Goal: Information Seeking & Learning: Check status

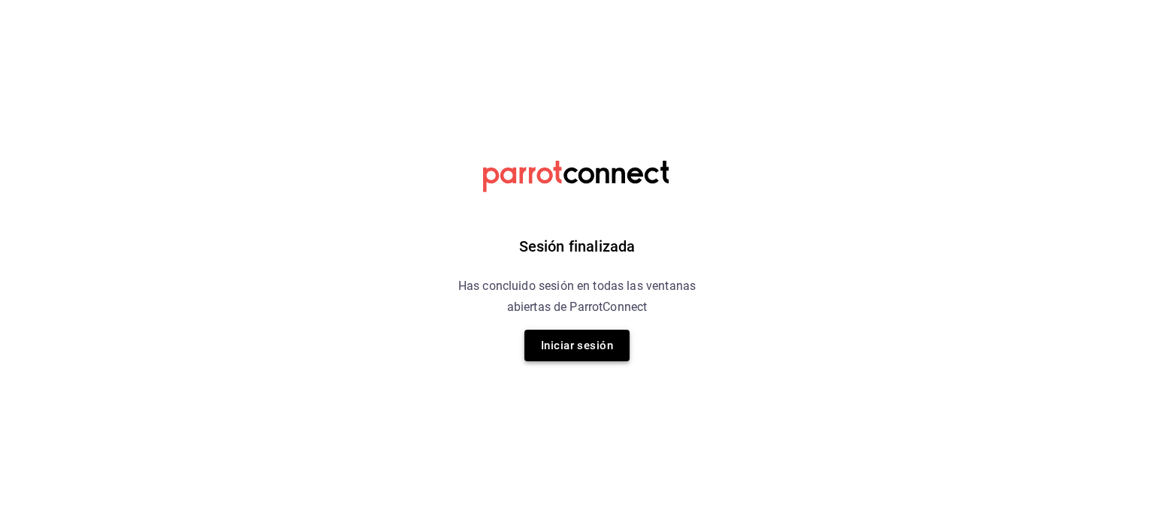
click at [603, 343] on button "Iniciar sesión" at bounding box center [576, 346] width 105 height 32
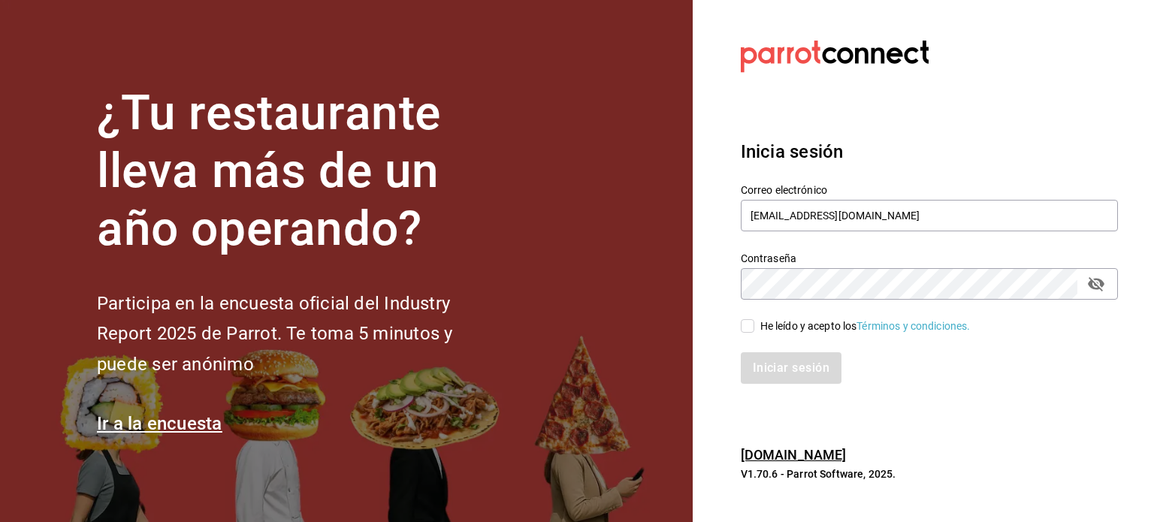
click at [745, 327] on input "He leído y acepto los Términos y condiciones." at bounding box center [748, 326] width 14 height 14
checkbox input "true"
click at [784, 365] on button "Iniciar sesión" at bounding box center [792, 368] width 102 height 32
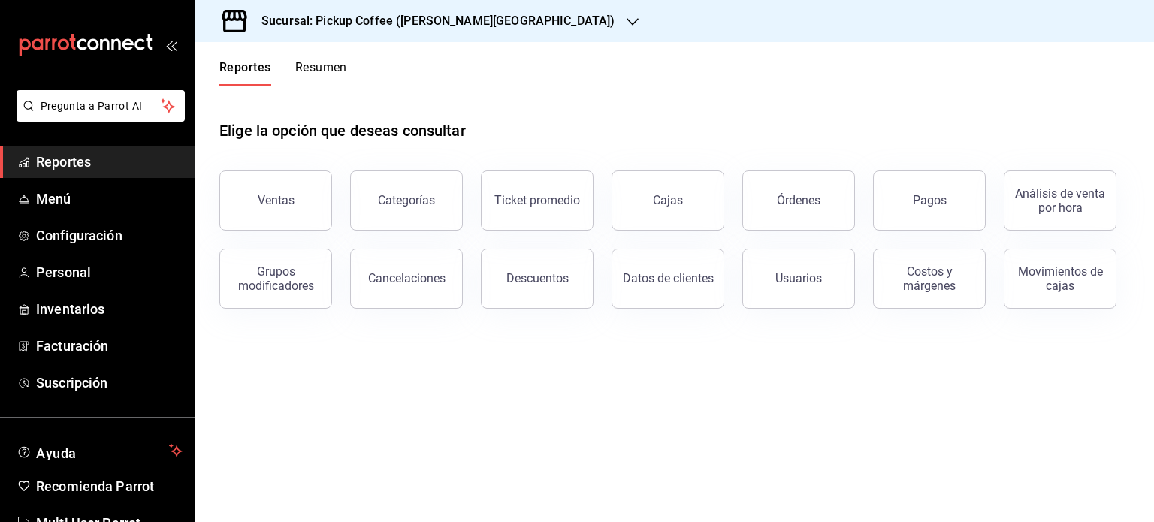
click at [112, 156] on span "Reportes" at bounding box center [109, 162] width 146 height 20
click at [271, 198] on div "Ventas" at bounding box center [276, 200] width 37 height 14
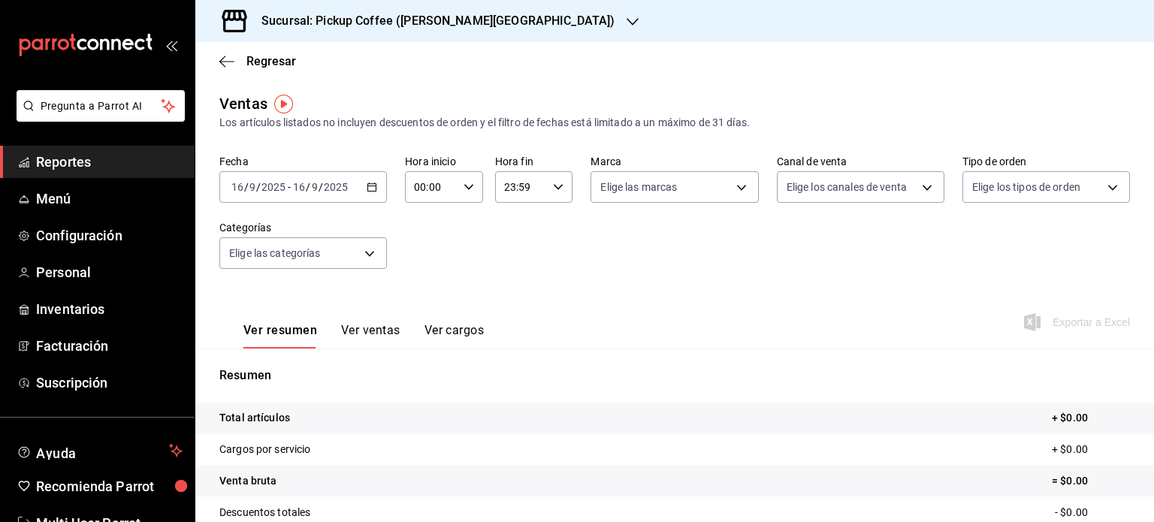
click at [123, 164] on span "Reportes" at bounding box center [109, 162] width 146 height 20
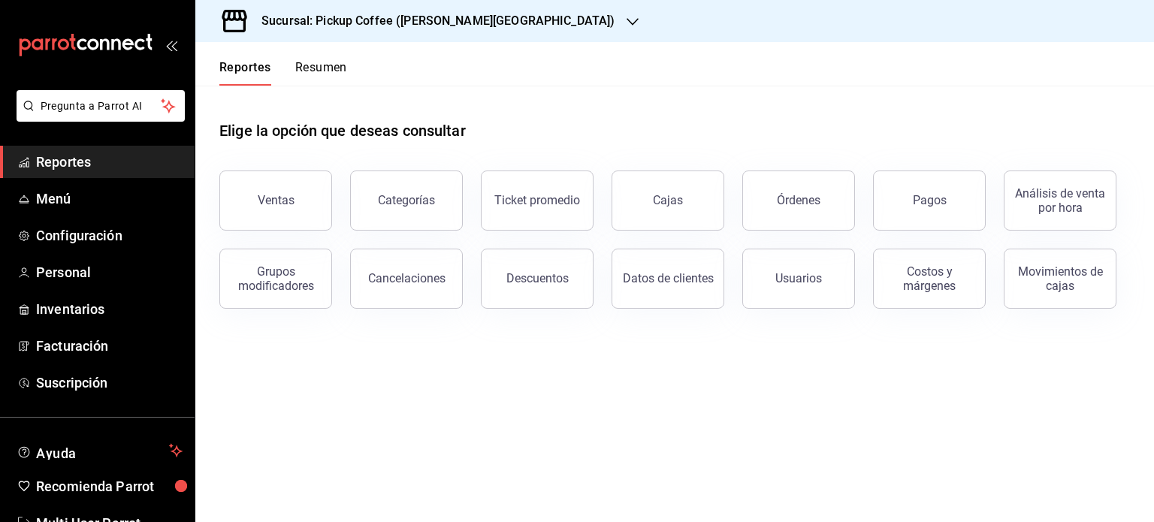
click at [331, 74] on button "Resumen" at bounding box center [321, 73] width 52 height 26
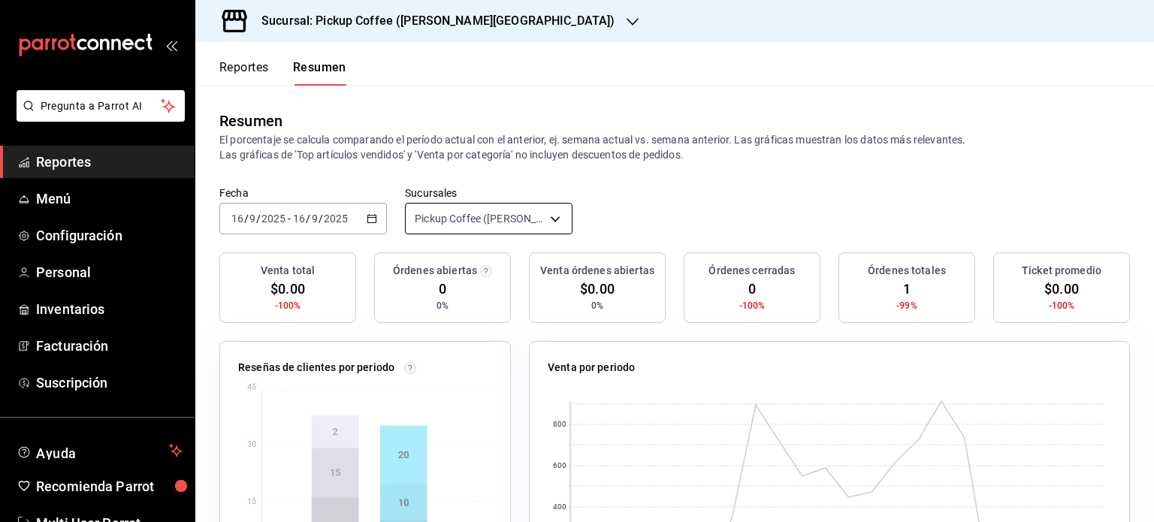
click at [545, 218] on body "Pregunta a Parrot AI Reportes Menú Configuración Personal Inventarios Facturaci…" at bounding box center [577, 261] width 1154 height 522
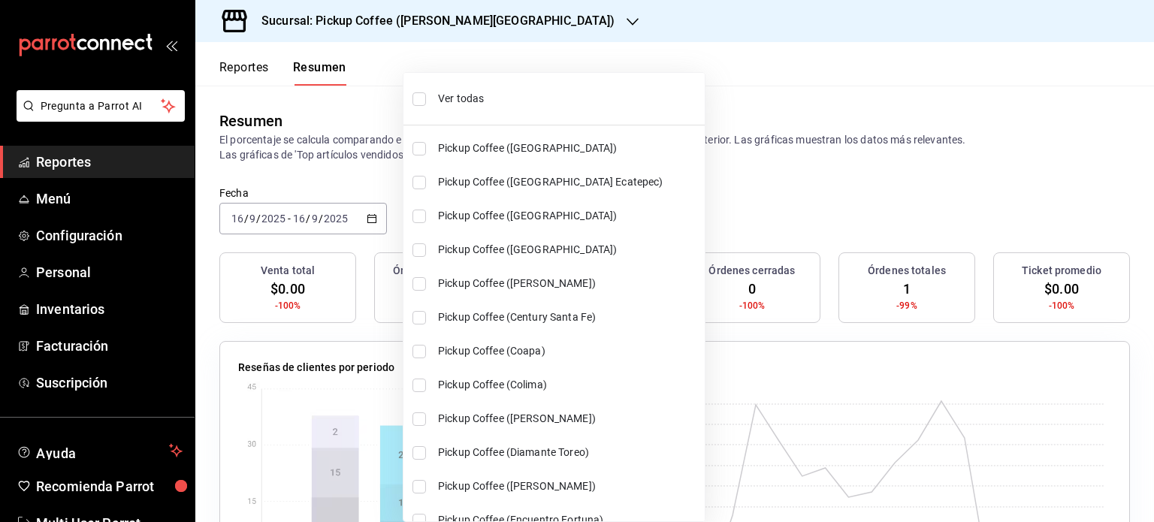
click at [475, 89] on li "Ver todas" at bounding box center [553, 99] width 301 height 40
type input "[object Object],[object Object],[object Object],[object Object],[object Object]…"
checkbox input "true"
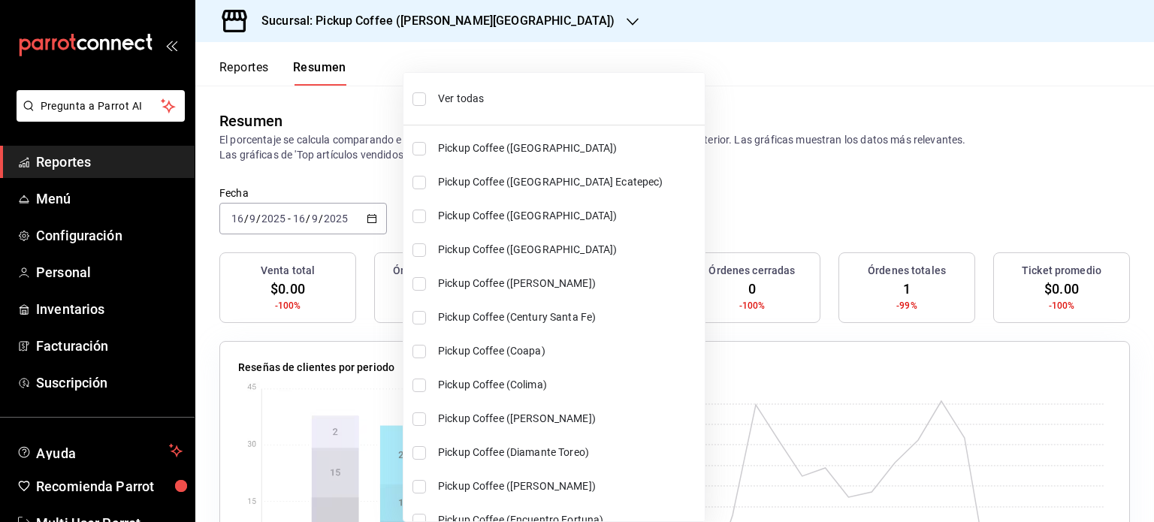
checkbox input "true"
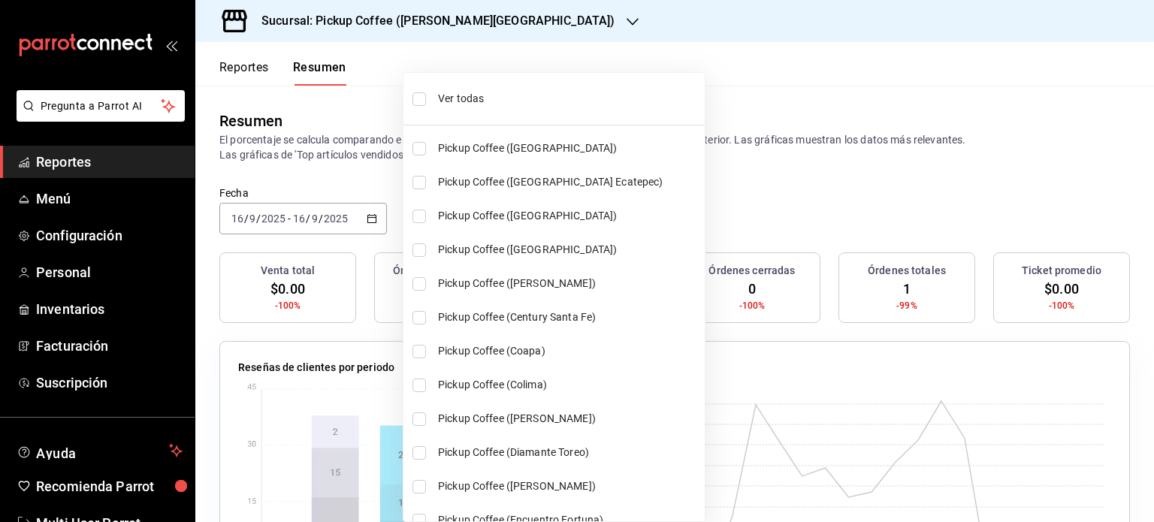
checkbox input "true"
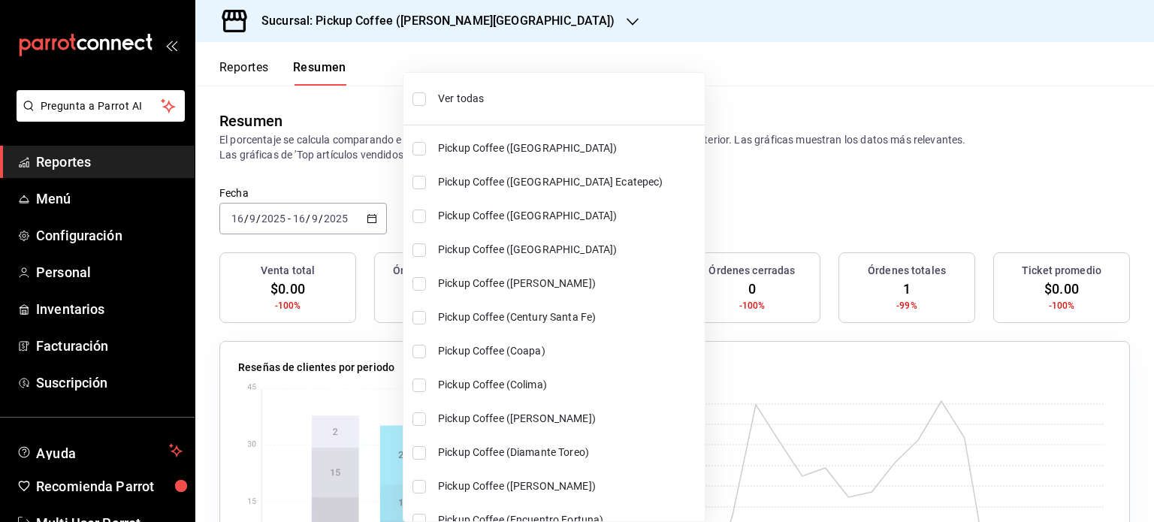
checkbox input "true"
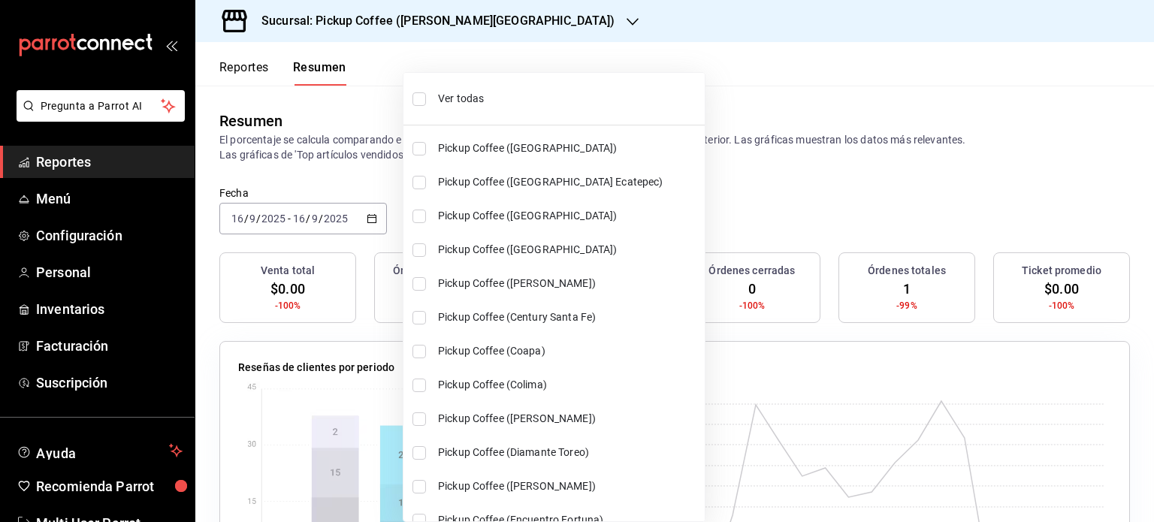
checkbox input "true"
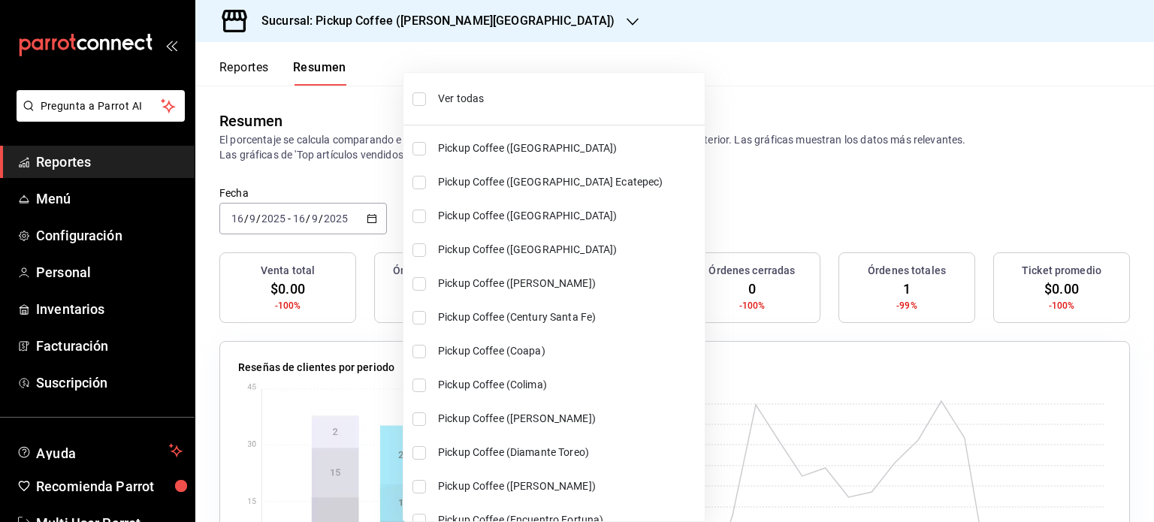
checkbox input "true"
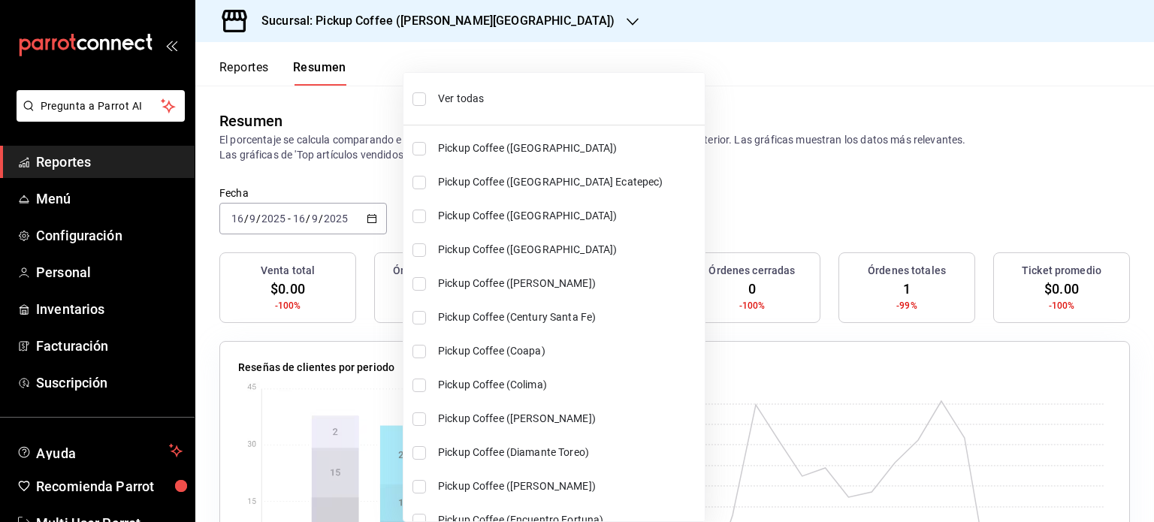
checkbox input "true"
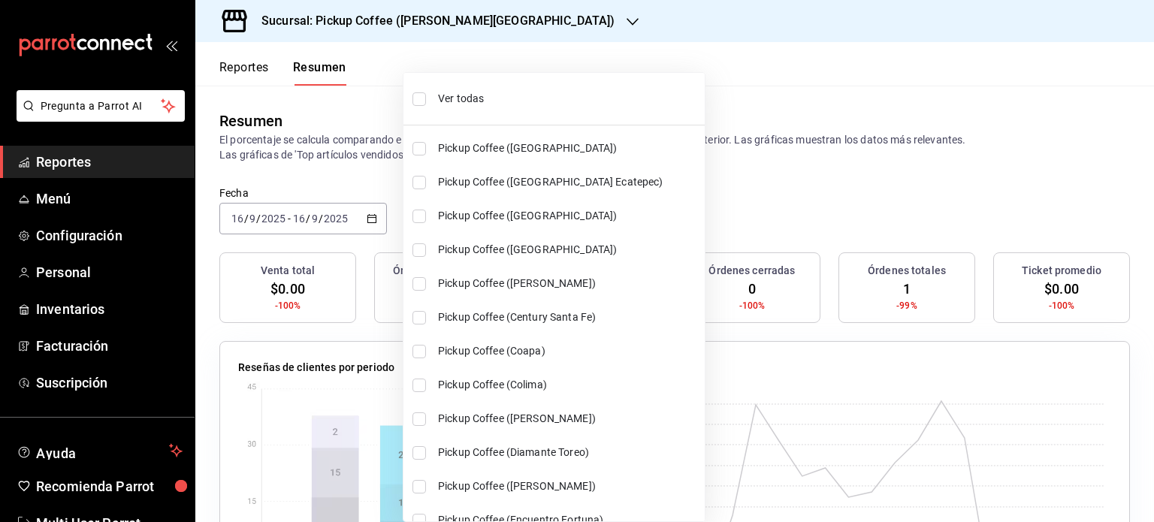
checkbox input "true"
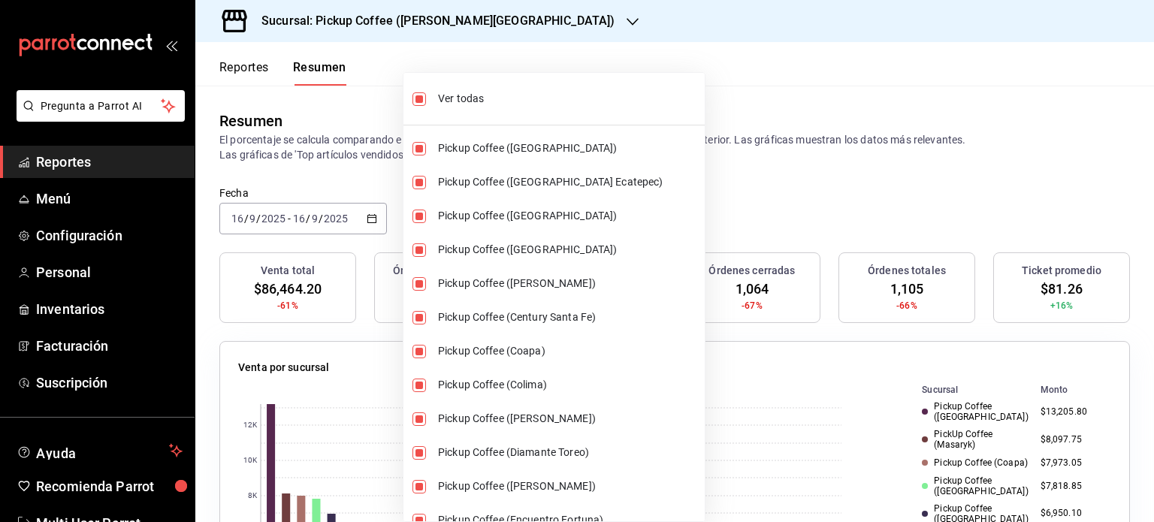
click at [751, 193] on div at bounding box center [577, 261] width 1154 height 522
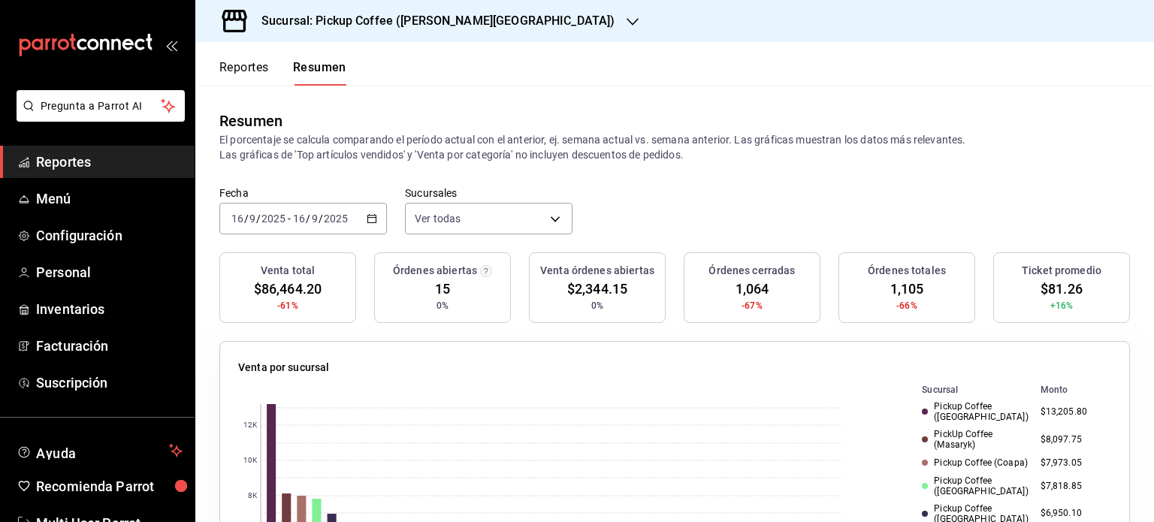
click at [247, 70] on button "Reportes" at bounding box center [244, 73] width 50 height 26
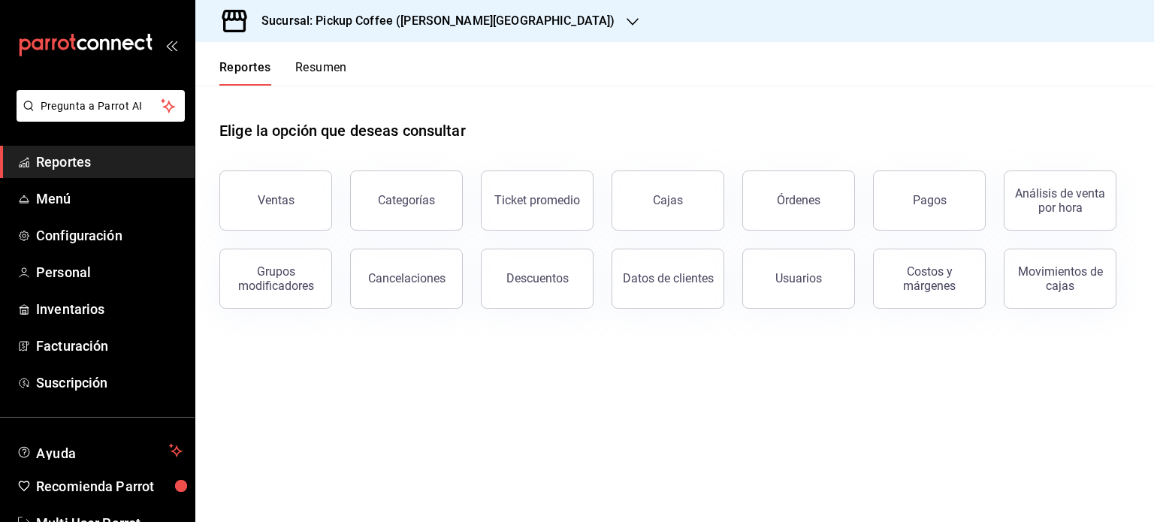
click at [342, 62] on button "Resumen" at bounding box center [321, 73] width 52 height 26
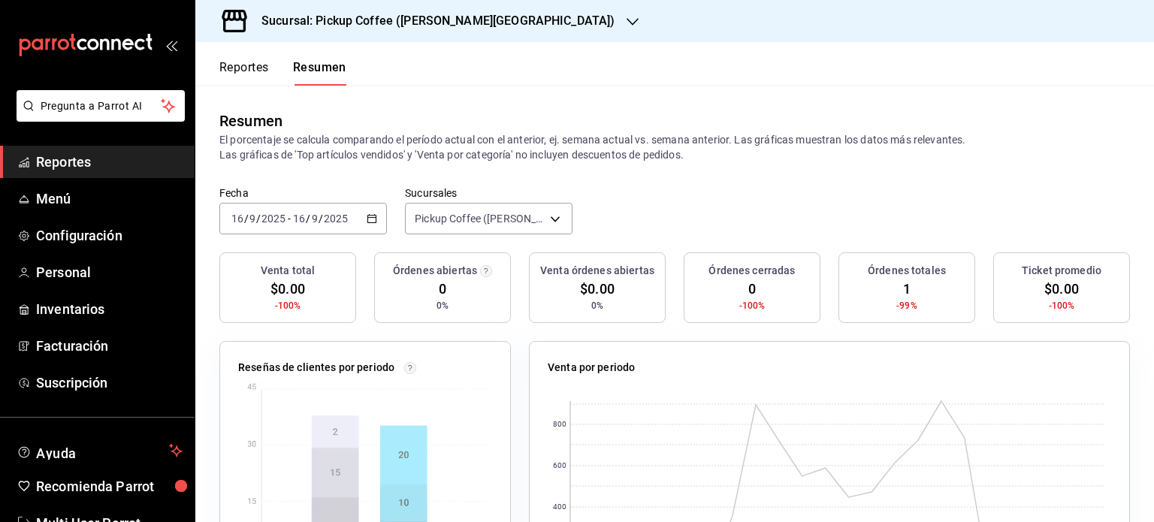
click at [370, 222] on \(Stroke\) "button" at bounding box center [371, 219] width 9 height 8
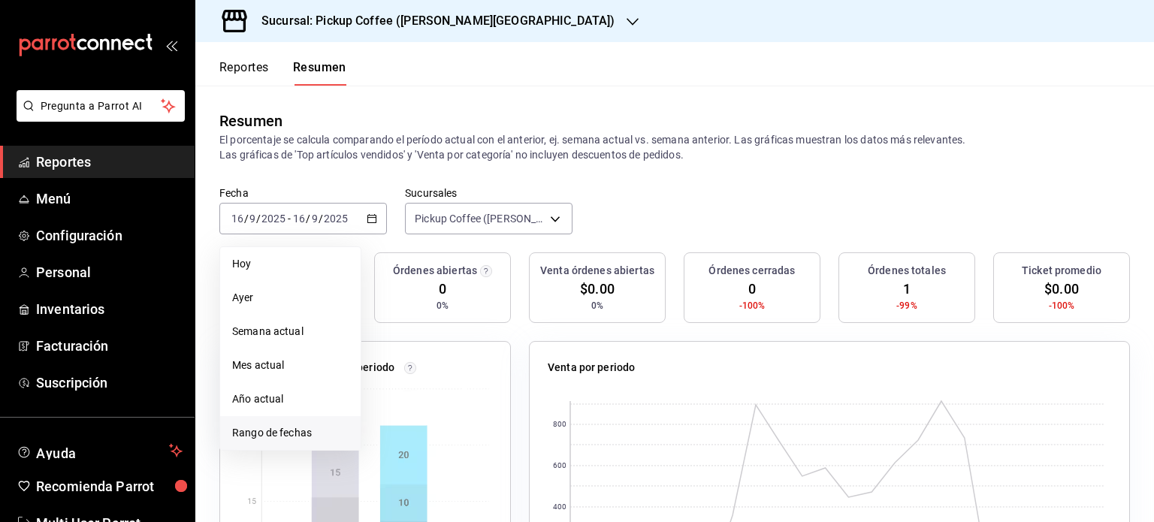
click at [292, 436] on span "Rango de fechas" at bounding box center [290, 433] width 116 height 16
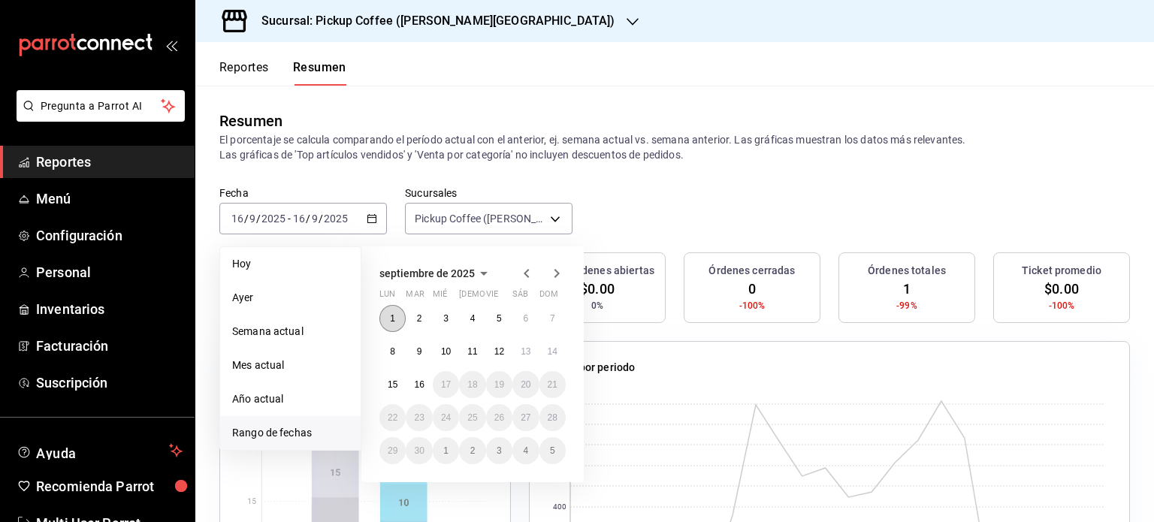
click at [396, 318] on button "1" at bounding box center [392, 318] width 26 height 27
click at [388, 379] on abbr "15" at bounding box center [393, 384] width 10 height 11
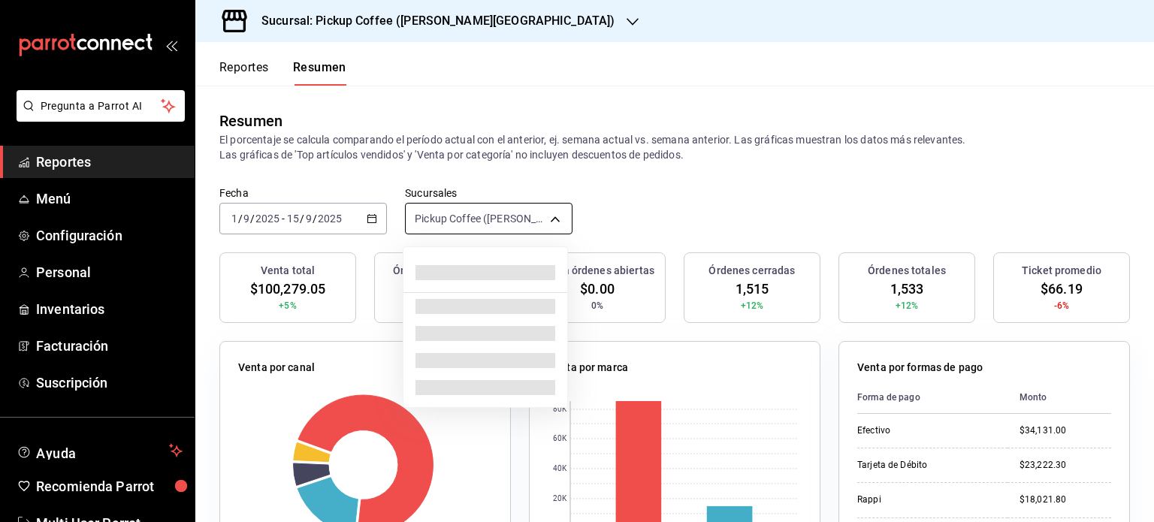
click at [550, 214] on body "Pregunta a Parrot AI Reportes Menú Configuración Personal Inventarios Facturaci…" at bounding box center [577, 261] width 1154 height 522
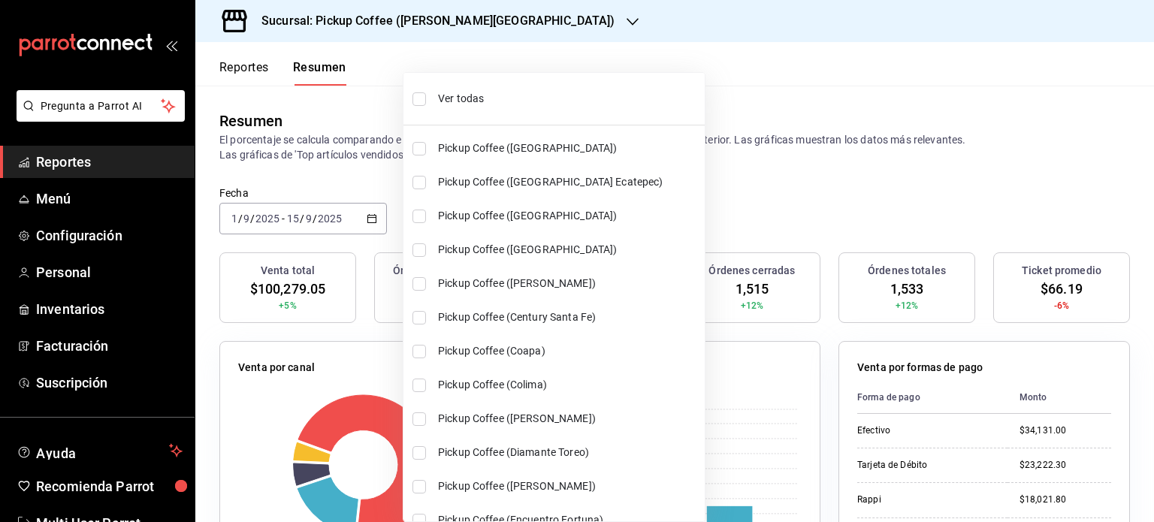
click at [479, 95] on span "Ver todas" at bounding box center [568, 99] width 261 height 16
type input "[object Object],[object Object],[object Object],[object Object],[object Object]…"
checkbox input "true"
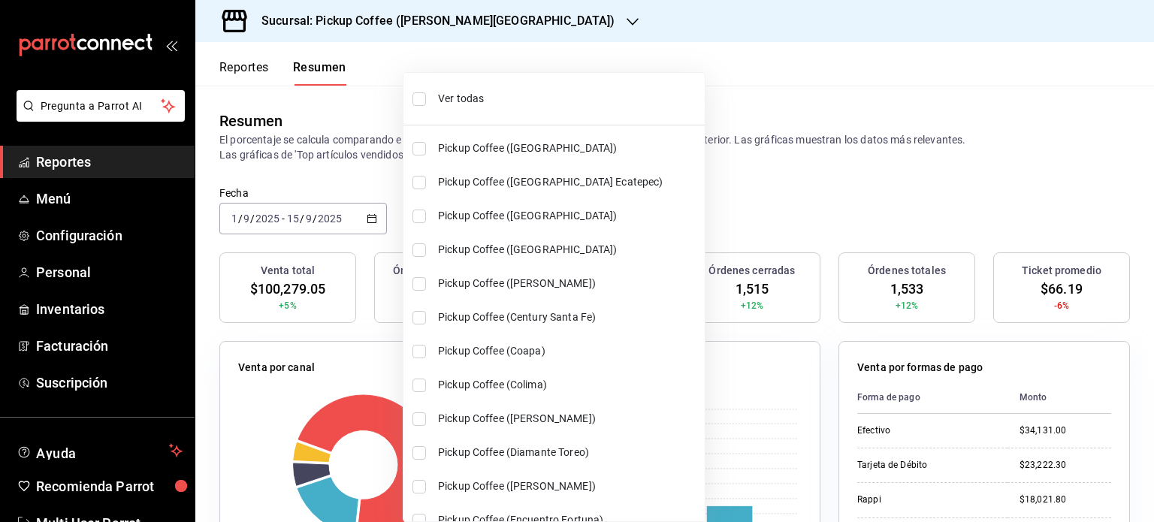
checkbox input "true"
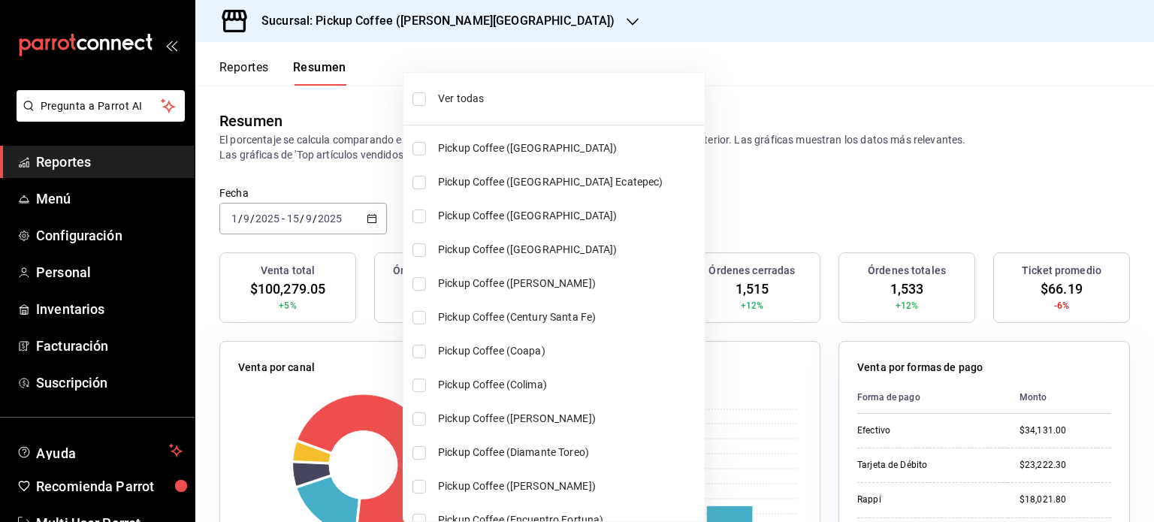
checkbox input "true"
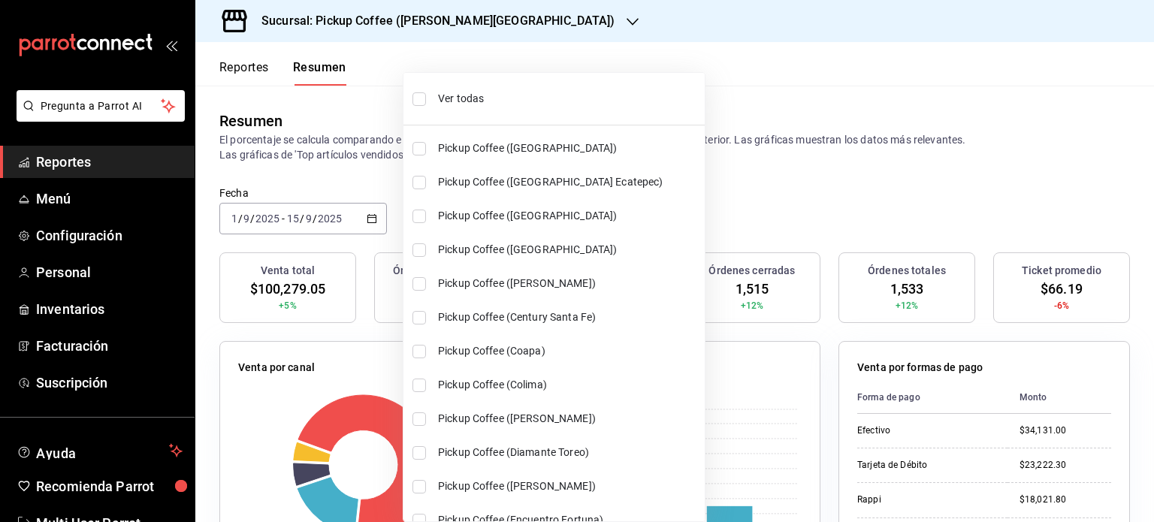
checkbox input "true"
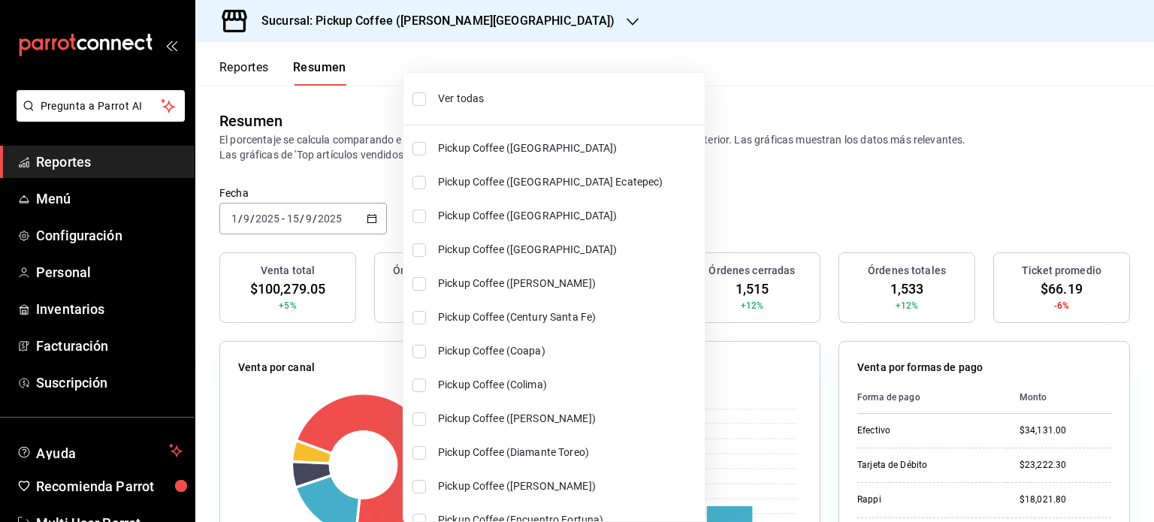
checkbox input "true"
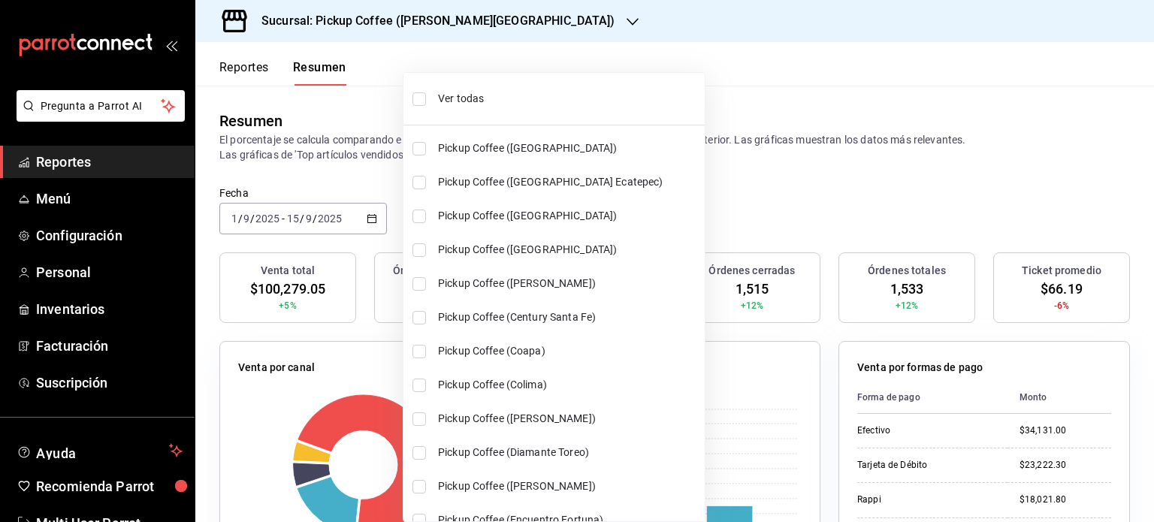
checkbox input "true"
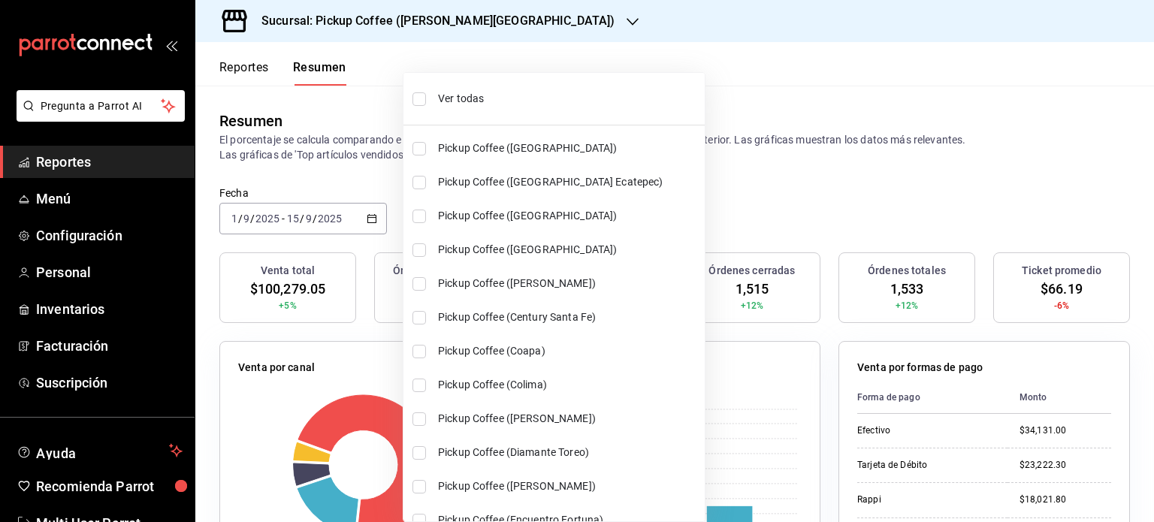
checkbox input "true"
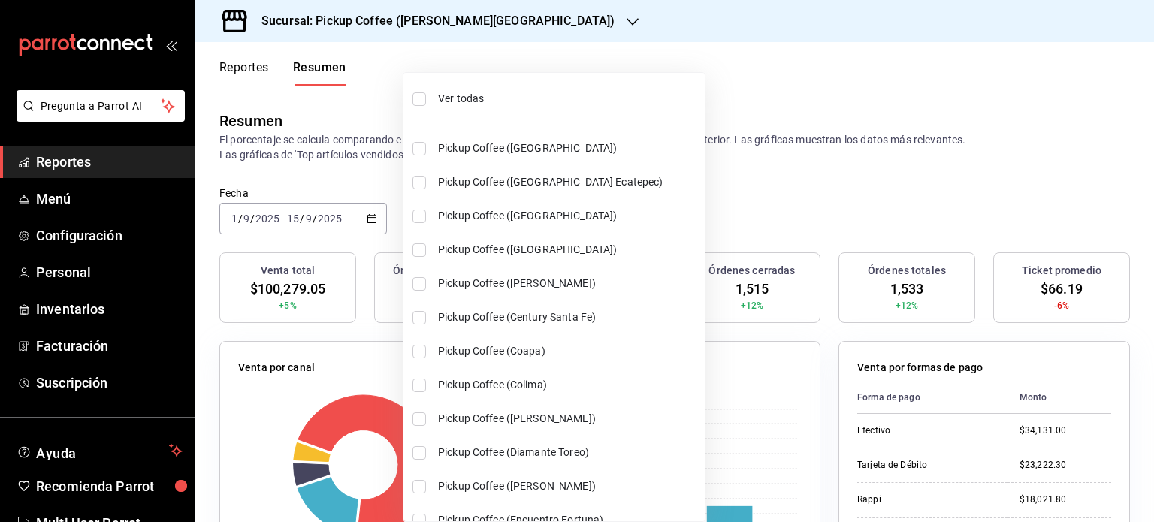
checkbox input "true"
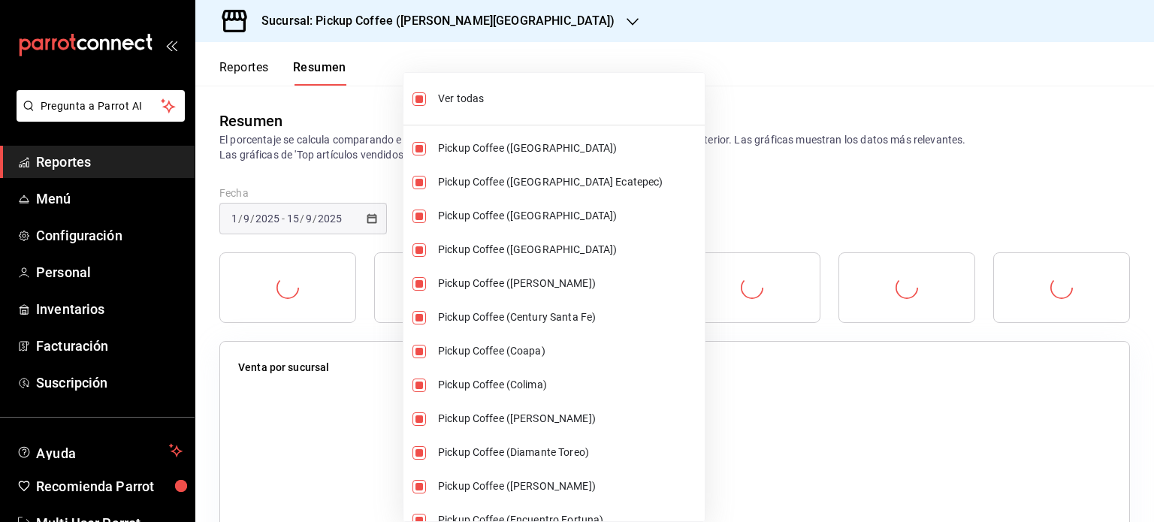
click at [771, 191] on div at bounding box center [577, 261] width 1154 height 522
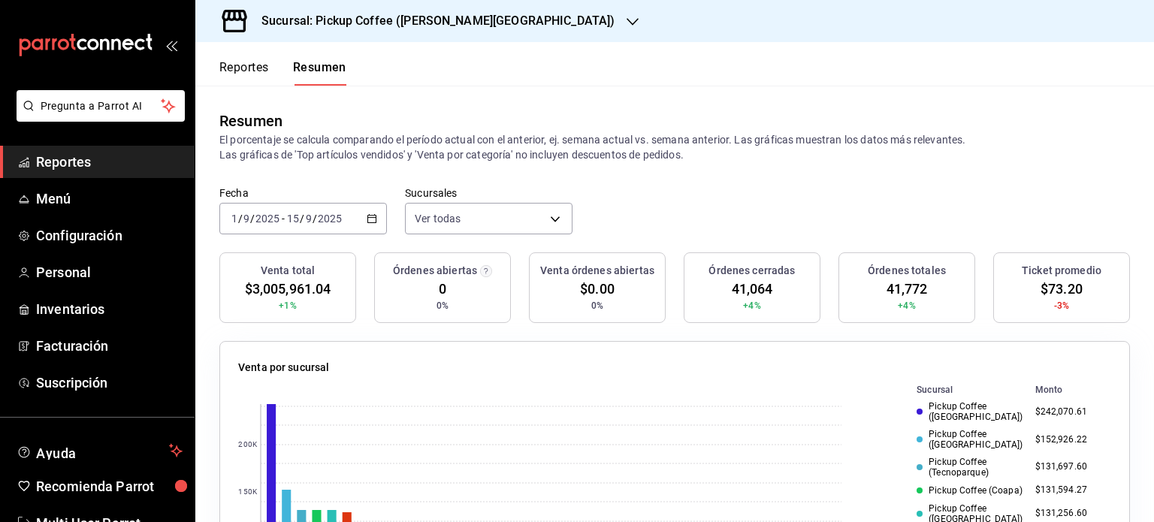
click at [367, 216] on icon "button" at bounding box center [372, 218] width 11 height 11
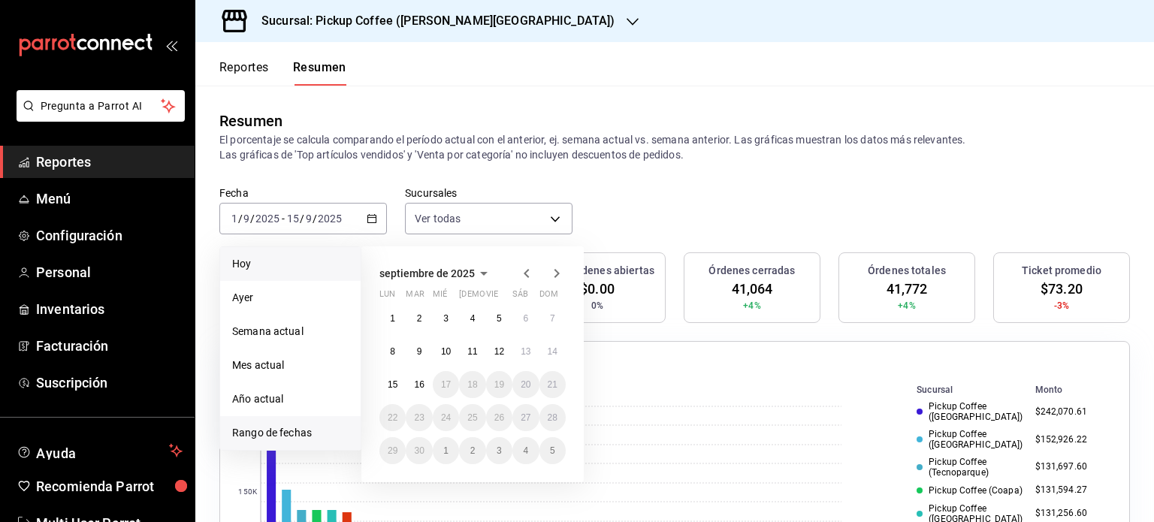
click at [256, 264] on span "Hoy" at bounding box center [290, 264] width 116 height 16
